Goal: Use online tool/utility: Utilize a website feature to perform a specific function

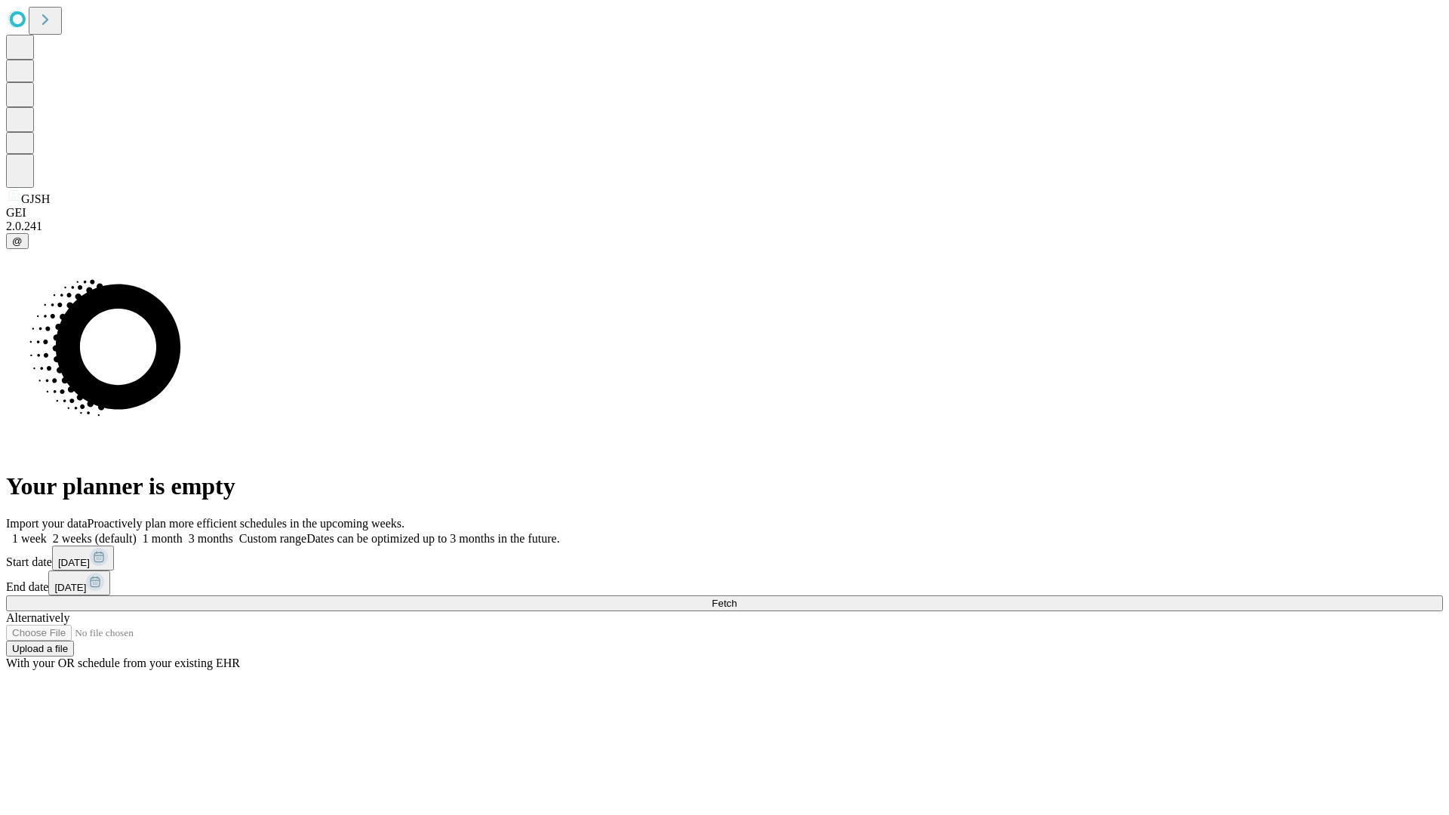
click at [736, 598] on span "Fetch" at bounding box center [723, 603] width 25 height 11
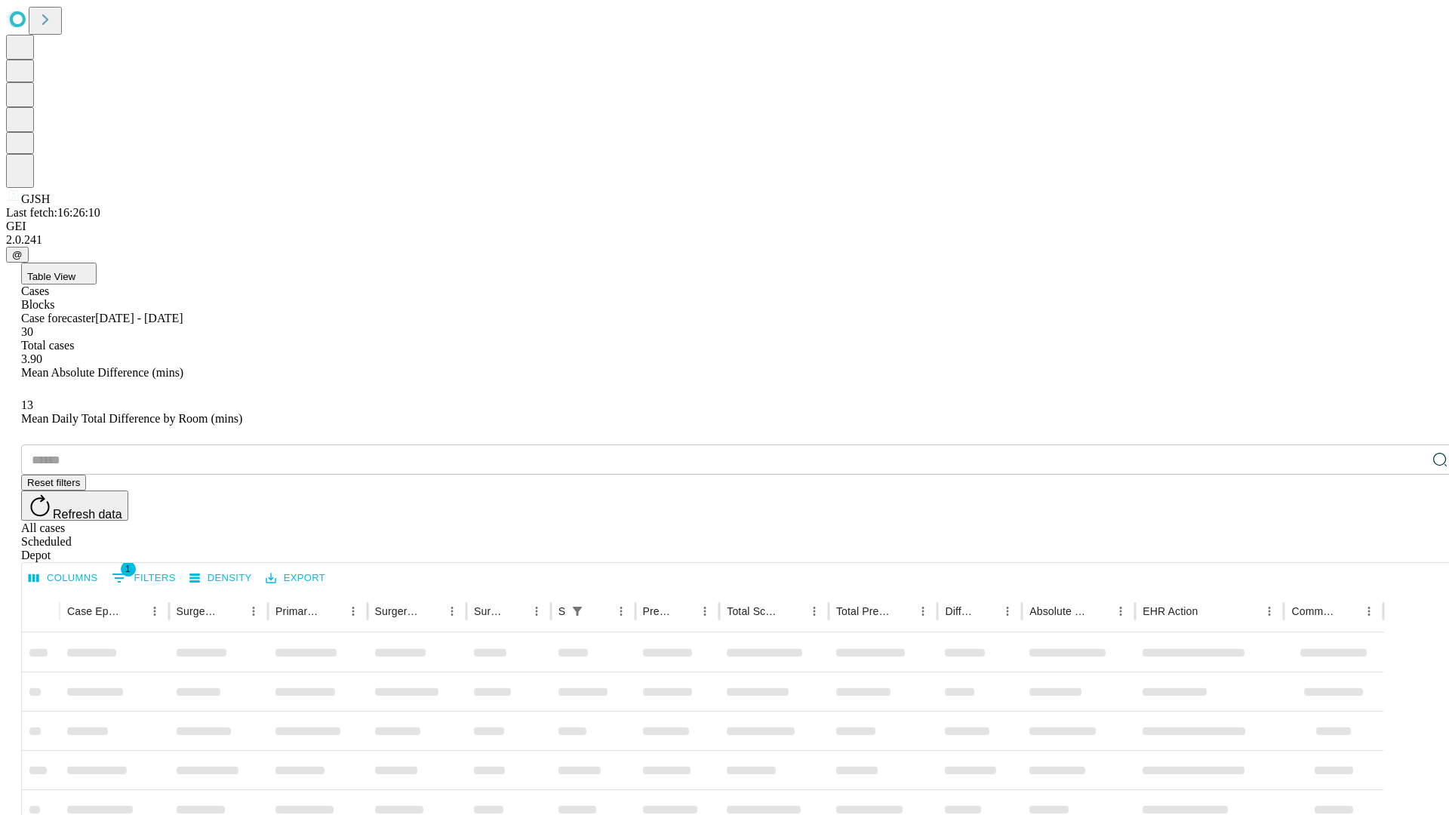
click at [75, 271] on span "Table View" at bounding box center [51, 276] width 48 height 11
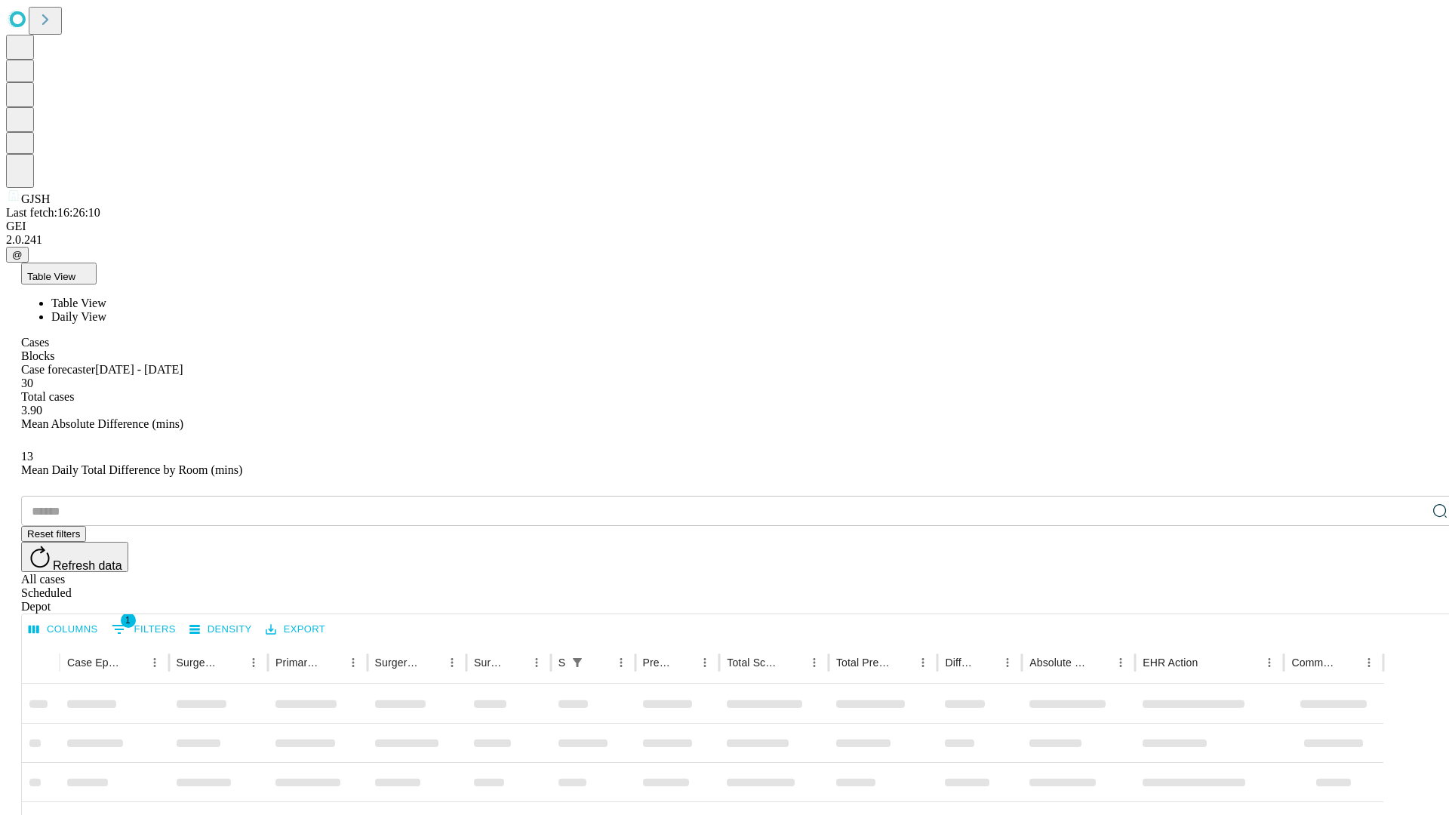
click at [106, 310] on span "Daily View" at bounding box center [78, 316] width 55 height 13
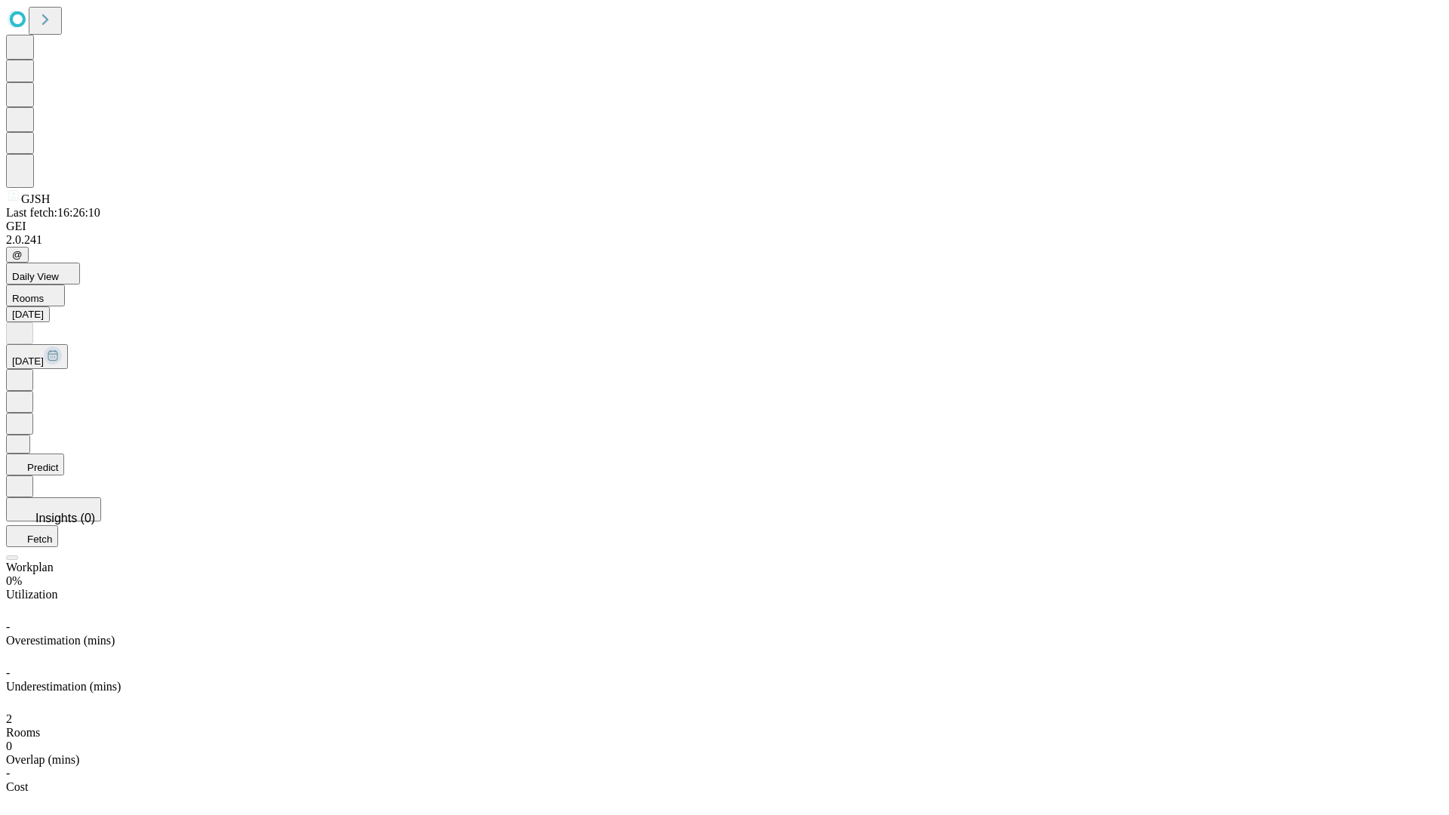
click at [64, 453] on button "Predict" at bounding box center [35, 464] width 58 height 22
